Goal: Information Seeking & Learning: Learn about a topic

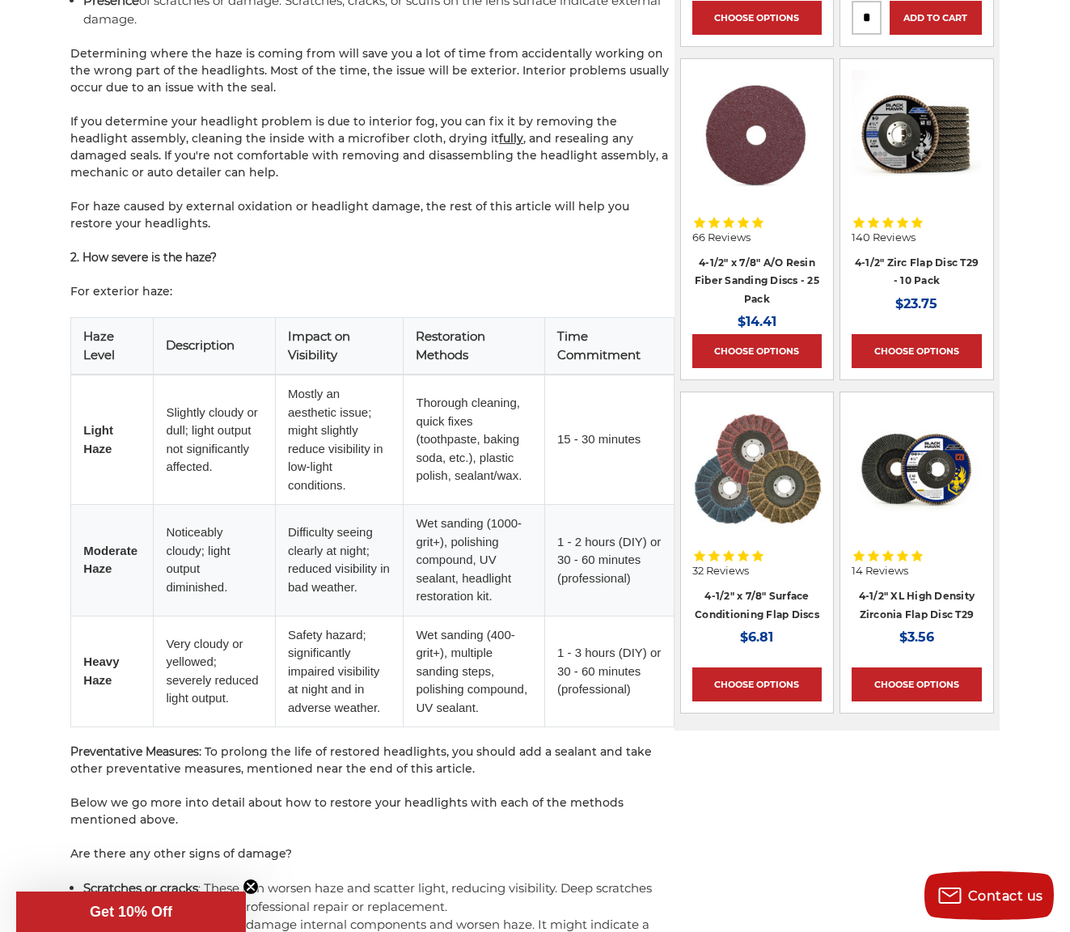
scroll to position [1698, 0]
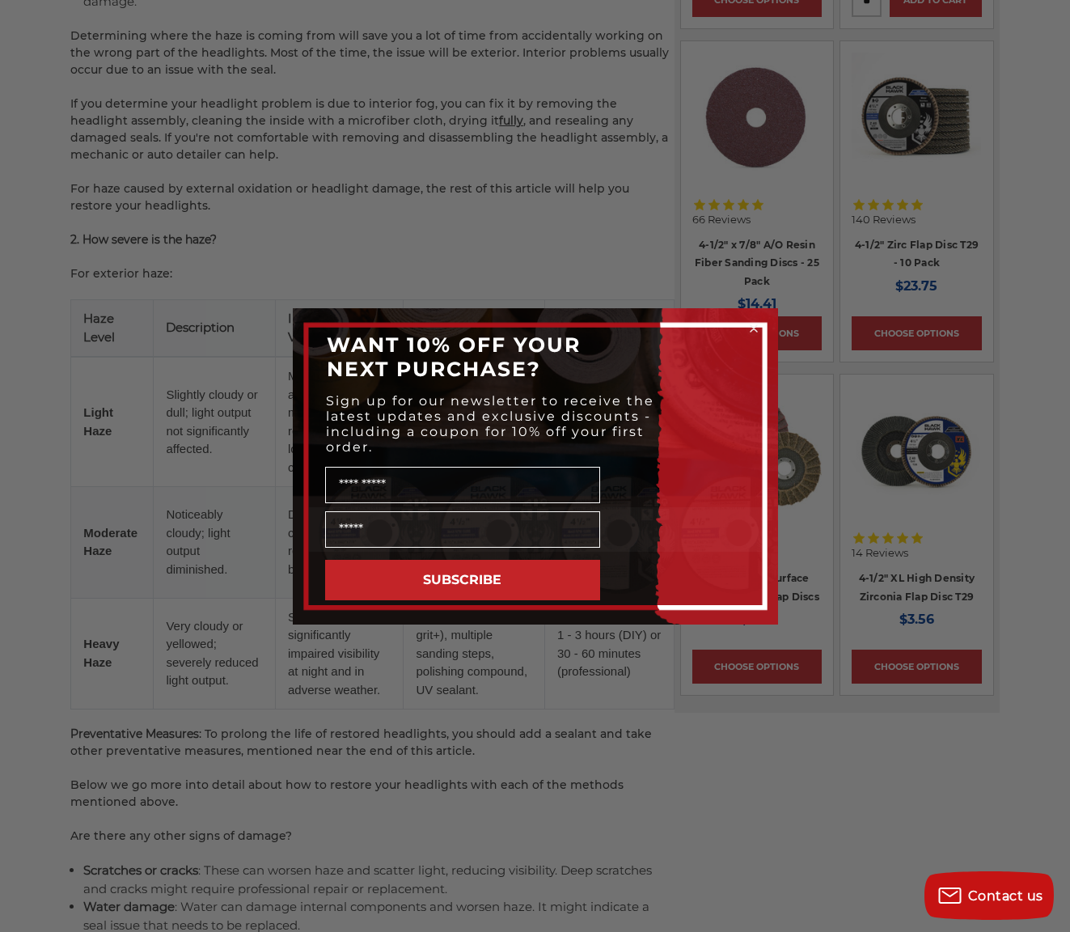
click at [758, 328] on circle "Close dialog" at bounding box center [753, 327] width 15 height 15
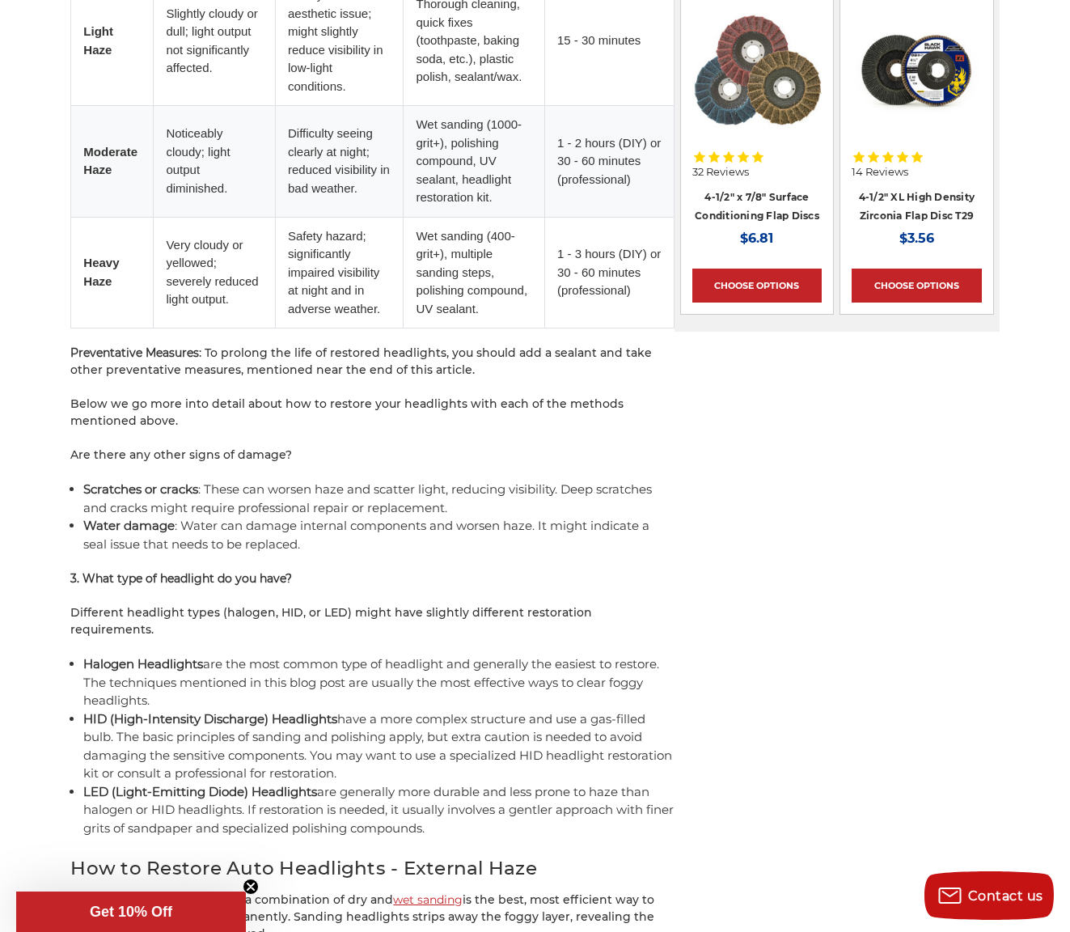
scroll to position [2184, 0]
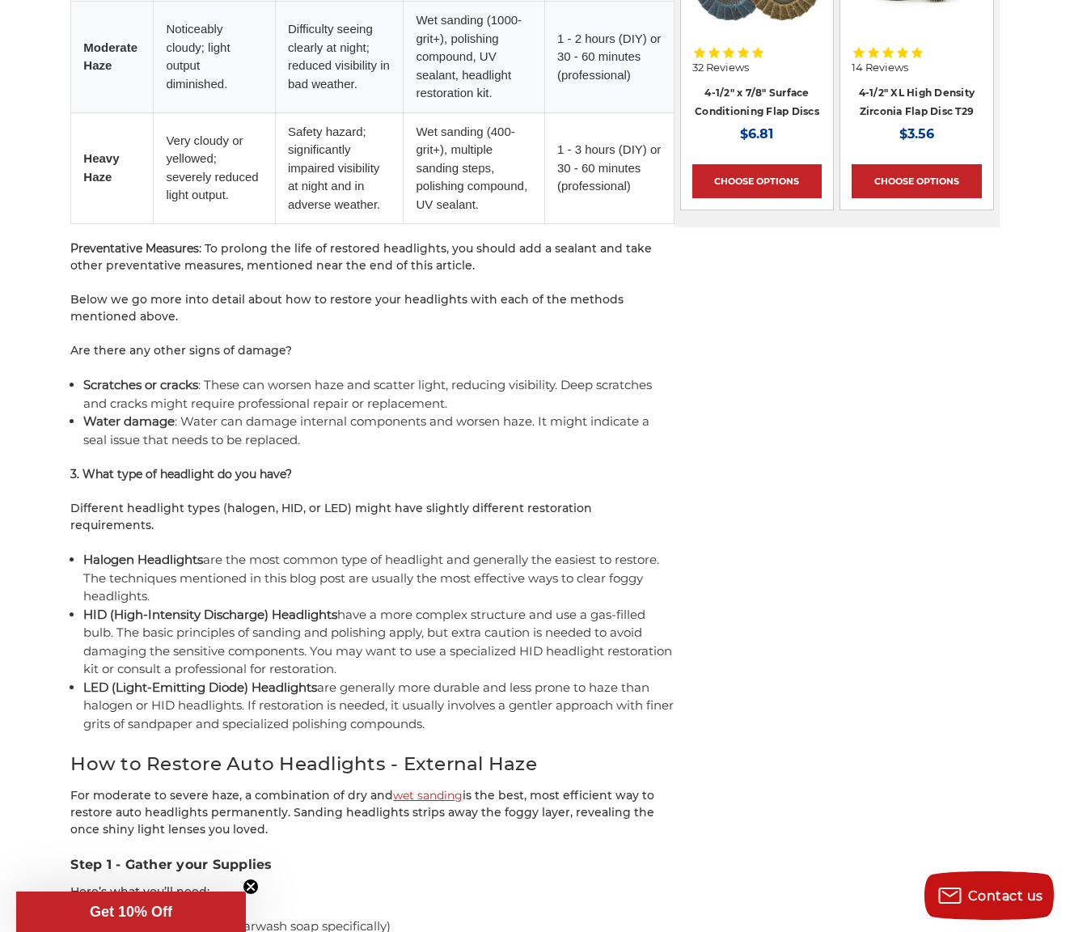
click at [433, 788] on link "wet sanding" at bounding box center [428, 795] width 70 height 15
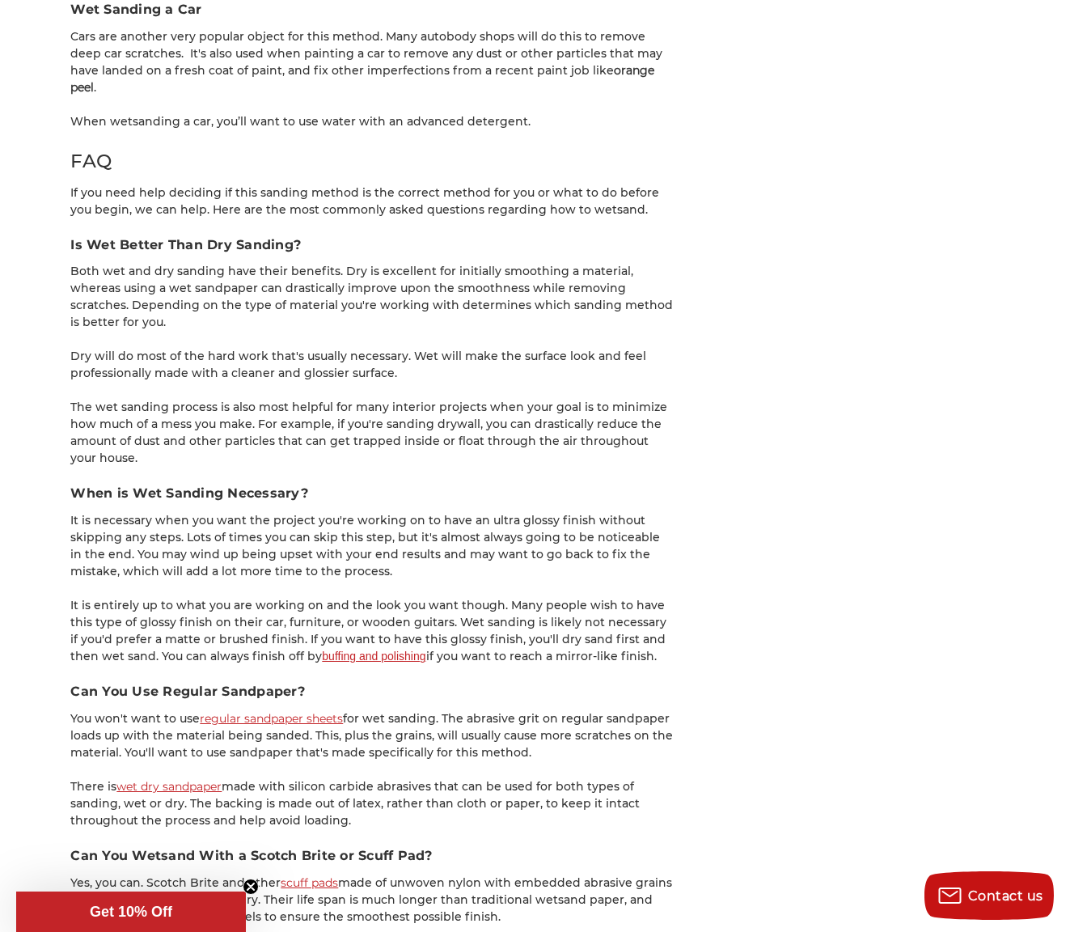
scroll to position [2669, 0]
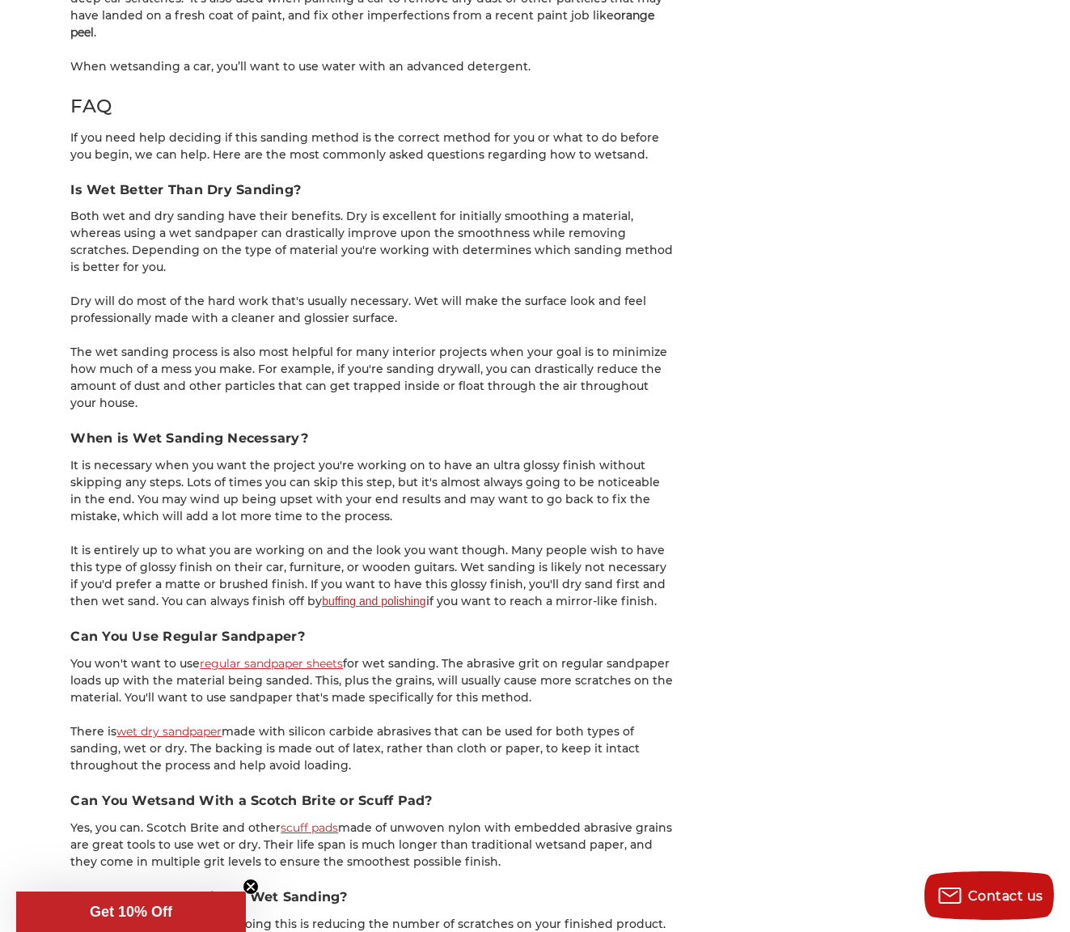
click at [211, 724] on link "wet dry sandpaper" at bounding box center [168, 731] width 105 height 15
